Goal: Check status: Check status

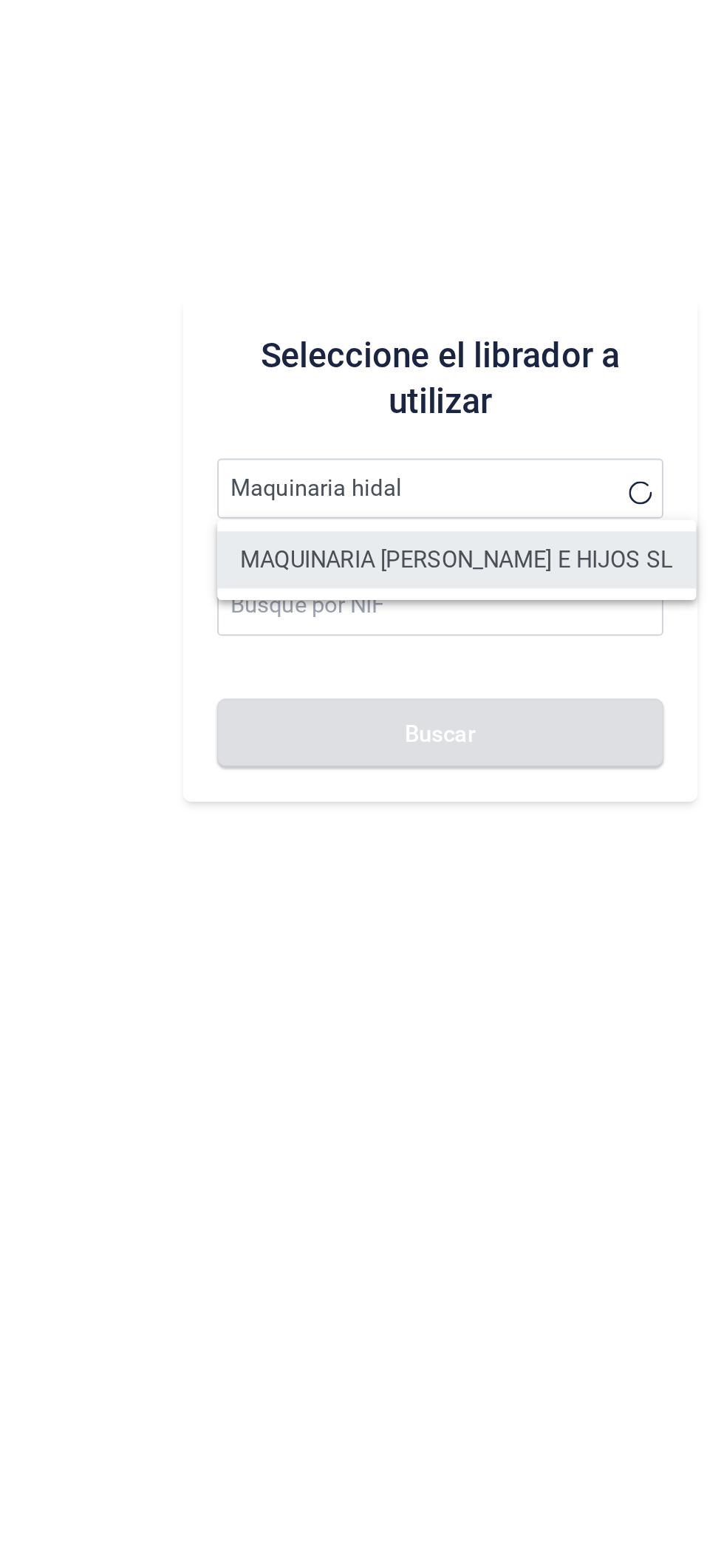
click at [510, 824] on li "MAQUINARIA [PERSON_NAME] E HIJOS SL" at bounding box center [466, 819] width 247 height 29
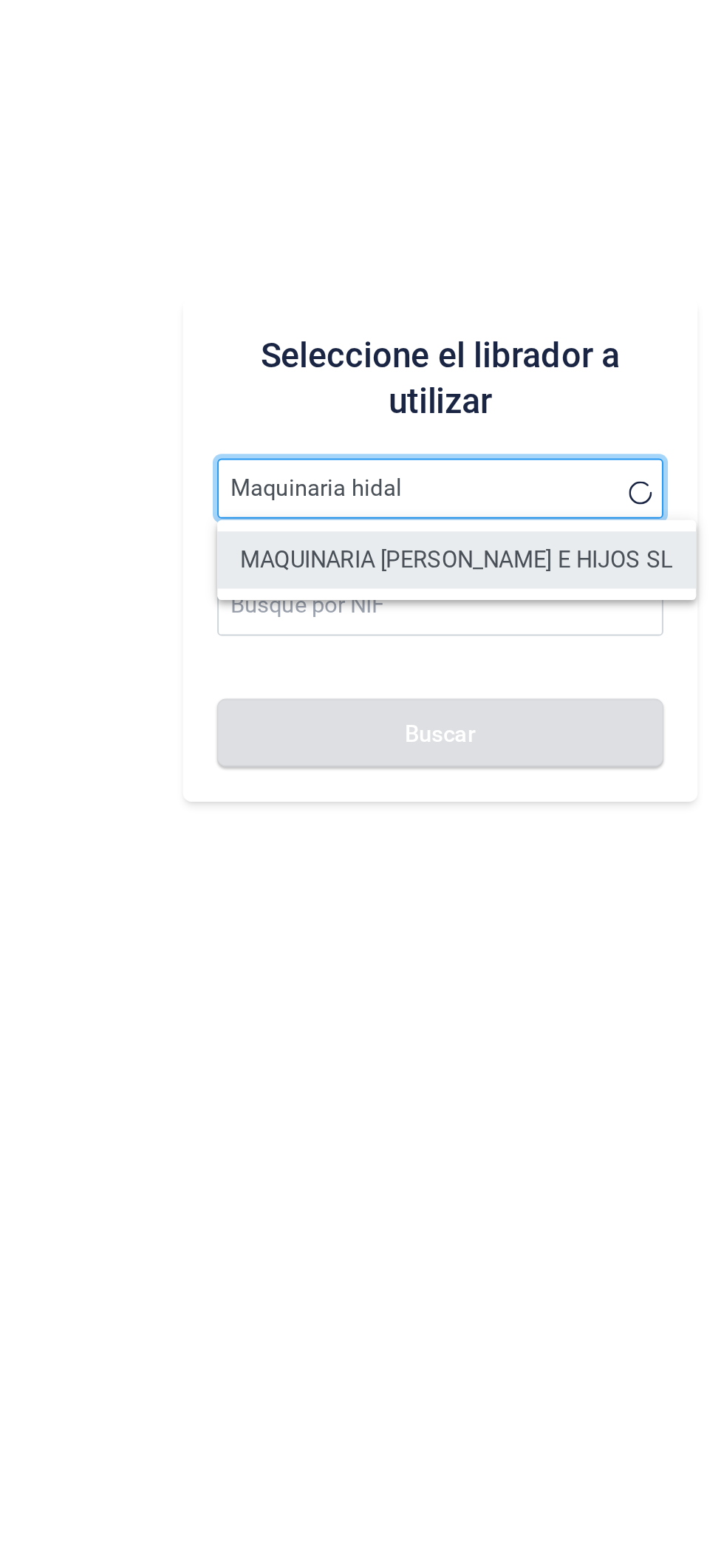
type input "MAQUINARIA [PERSON_NAME] E HIJOS SL"
type input "B51005767"
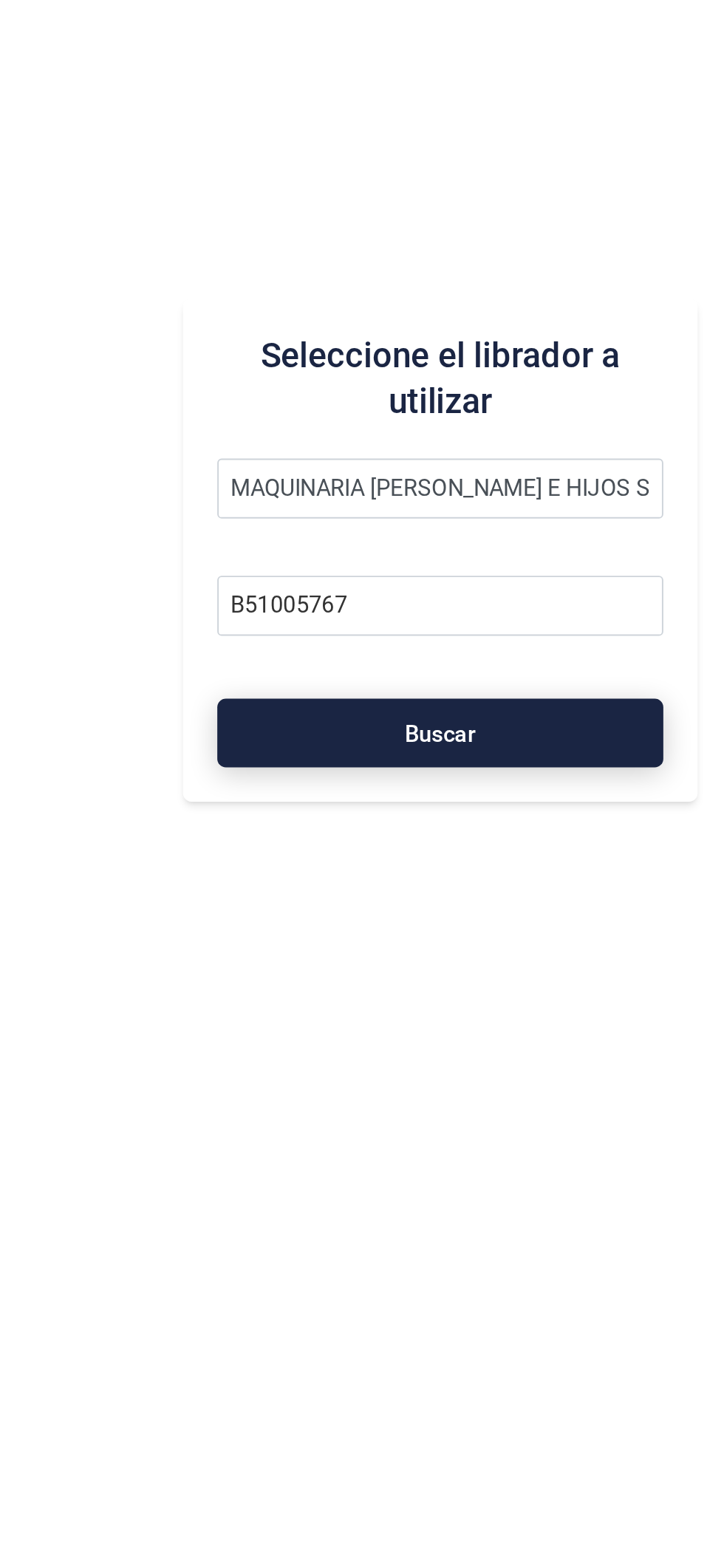
click at [482, 912] on button "Buscar" at bounding box center [458, 908] width 231 height 35
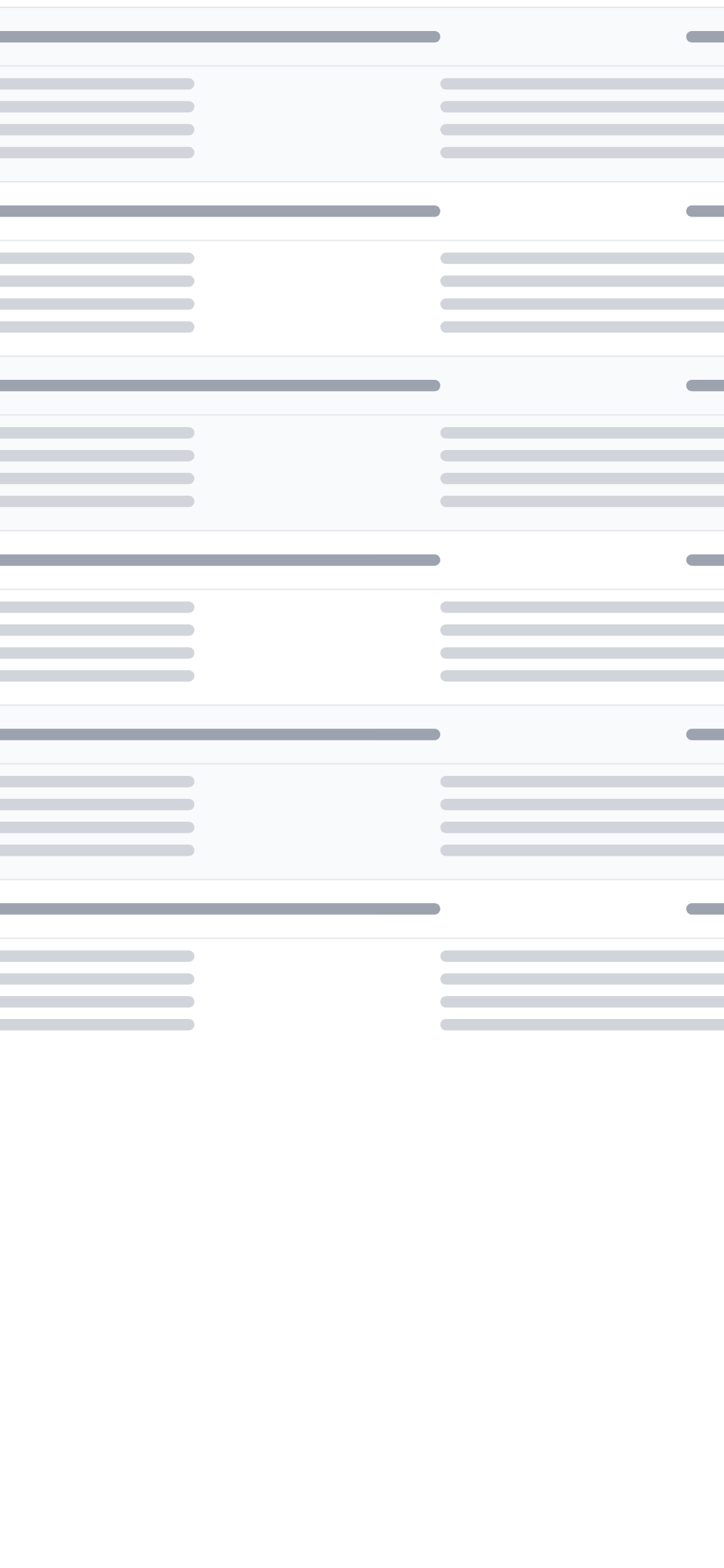
checkbox input "true"
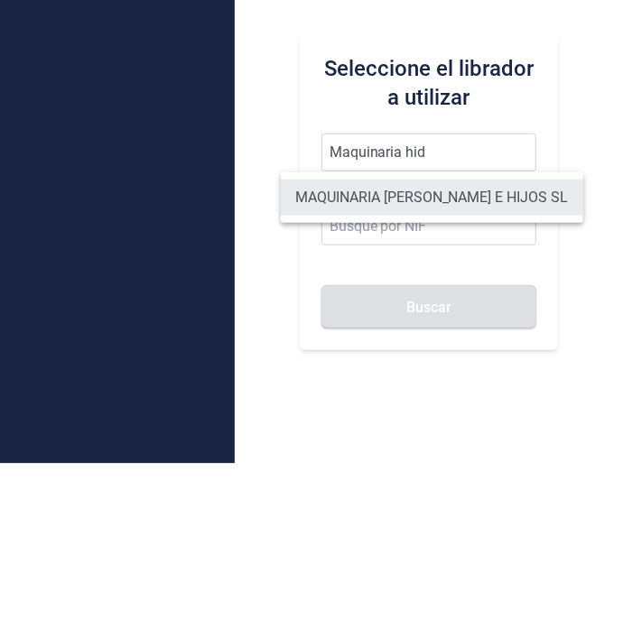
click at [447, 370] on li "MAQUINARIA [PERSON_NAME] E HIJOS SL" at bounding box center [432, 353] width 302 height 36
type input "MAQUINARIA [PERSON_NAME] E HIJOS SL"
type input "B51005767"
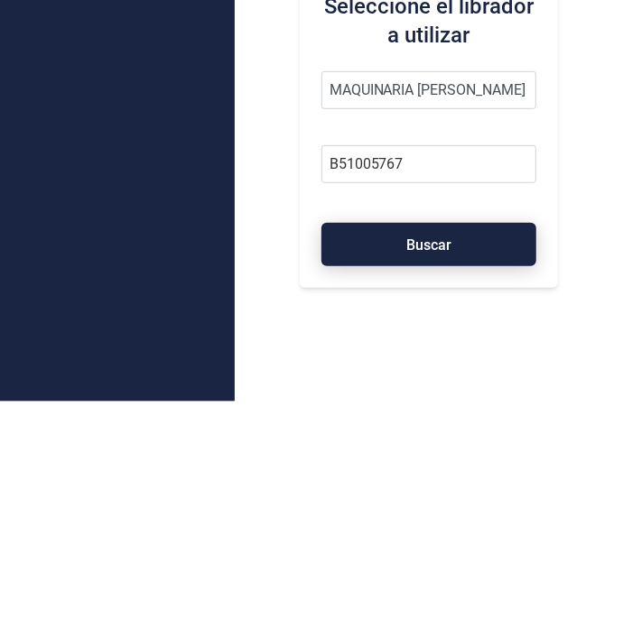
click at [470, 465] on button "Buscar" at bounding box center [429, 462] width 216 height 43
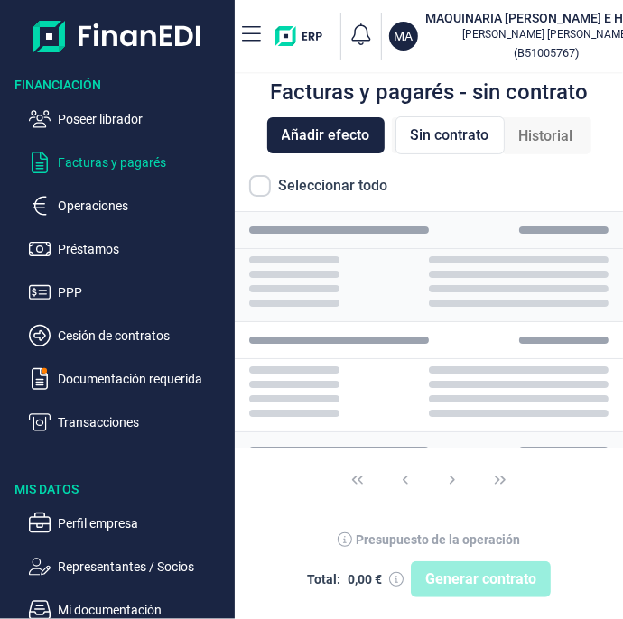
checkbox input "true"
